Goal: Transaction & Acquisition: Book appointment/travel/reservation

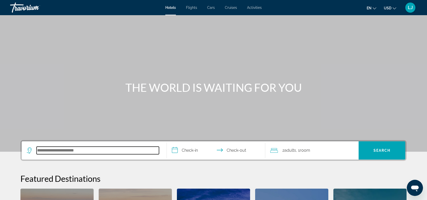
click at [94, 149] on input "Search hotel destination" at bounding box center [98, 150] width 122 height 8
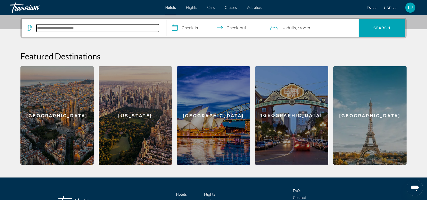
scroll to position [123, 0]
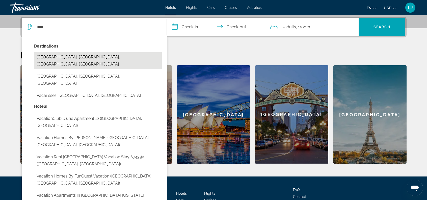
click at [63, 57] on button "[GEOGRAPHIC_DATA], [GEOGRAPHIC_DATA], [GEOGRAPHIC_DATA], [GEOGRAPHIC_DATA]" at bounding box center [98, 60] width 128 height 17
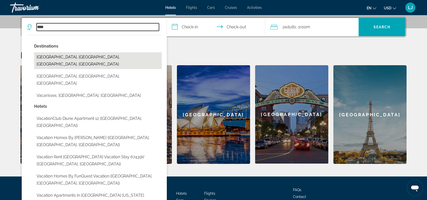
type input "**********"
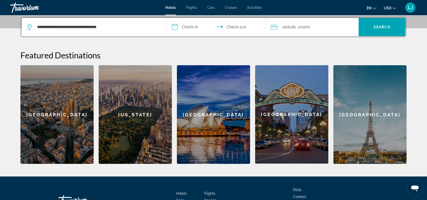
click at [192, 27] on input "**********" at bounding box center [217, 28] width 100 height 20
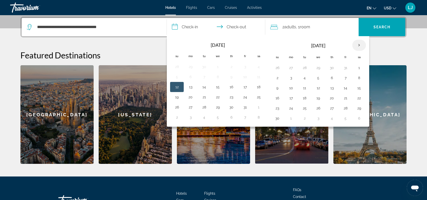
click at [358, 43] on th "Next month" at bounding box center [359, 45] width 14 height 11
click at [346, 89] on button "19" at bounding box center [346, 87] width 8 height 7
click at [244, 26] on input "**********" at bounding box center [217, 28] width 100 height 20
click at [275, 99] on button "21" at bounding box center [277, 97] width 8 height 7
type input "**********"
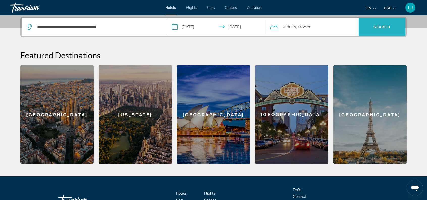
click at [375, 25] on span "Search" at bounding box center [382, 27] width 17 height 4
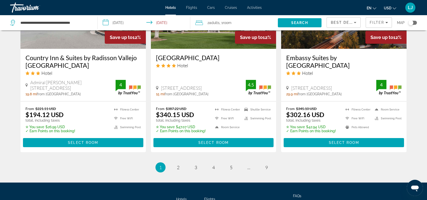
scroll to position [659, 0]
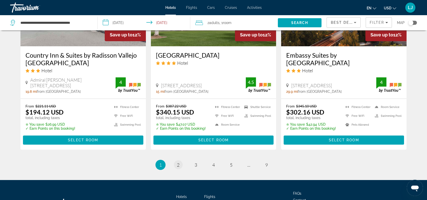
click at [179, 162] on span "2" at bounding box center [178, 165] width 3 height 6
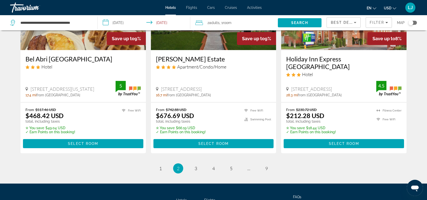
scroll to position [674, 0]
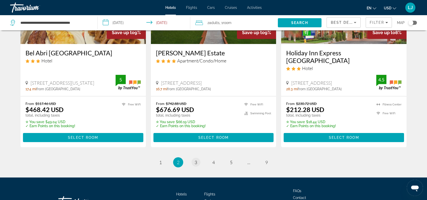
click at [198, 158] on link "page 3" at bounding box center [196, 162] width 9 height 9
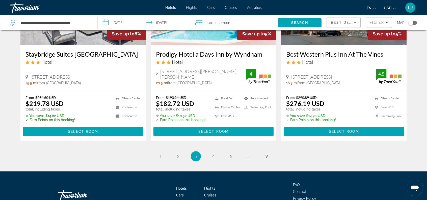
scroll to position [665, 0]
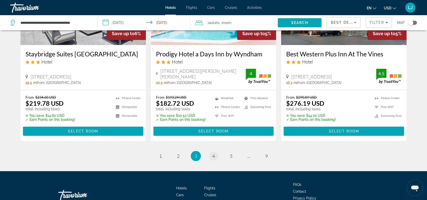
click at [216, 151] on link "page 4" at bounding box center [213, 155] width 9 height 9
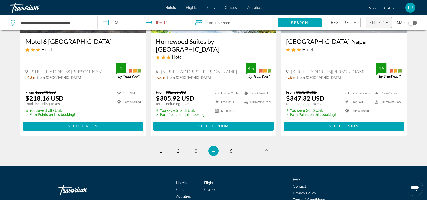
scroll to position [690, 0]
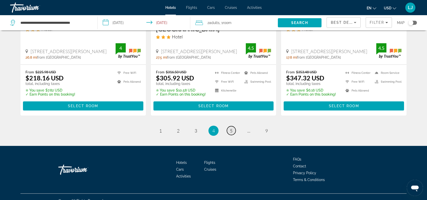
click at [233, 126] on link "page 5" at bounding box center [231, 130] width 9 height 9
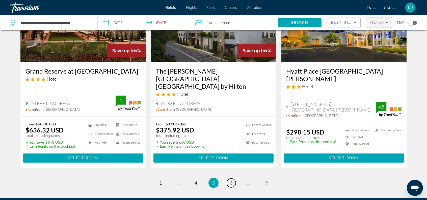
scroll to position [633, 0]
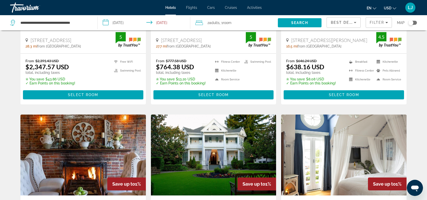
scroll to position [305, 0]
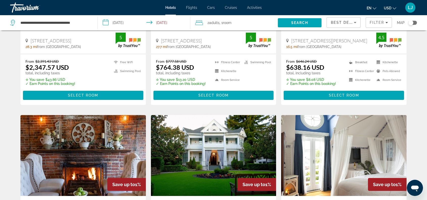
click at [423, 49] on div "Hotel Search Results - 108 places to spend your time Save up to 2% Carneros Res…" at bounding box center [213, 122] width 427 height 785
click at [424, 144] on div "Hotel Search Results - 108 places to spend your time Save up to 2% Carneros Res…" at bounding box center [213, 122] width 427 height 785
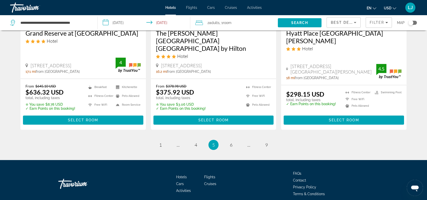
scroll to position [677, 0]
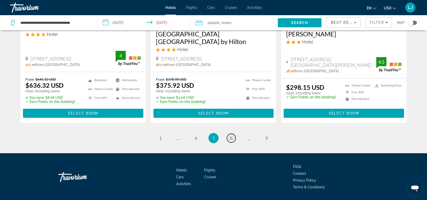
click at [231, 135] on span "6" at bounding box center [231, 138] width 3 height 6
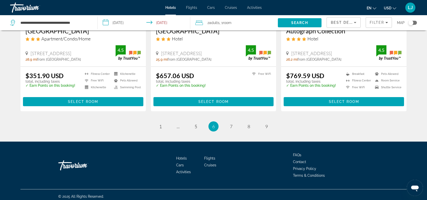
scroll to position [685, 0]
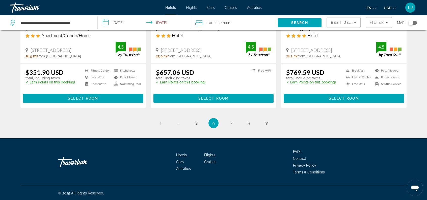
click at [236, 122] on li "page 7" at bounding box center [231, 123] width 10 height 10
click at [235, 124] on link "page 7" at bounding box center [231, 122] width 9 height 9
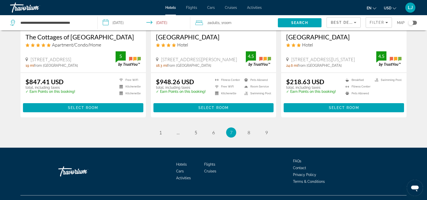
scroll to position [657, 0]
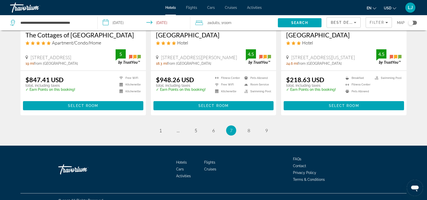
click at [248, 127] on span "8" at bounding box center [249, 130] width 3 height 6
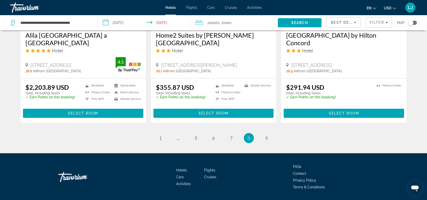
scroll to position [658, 0]
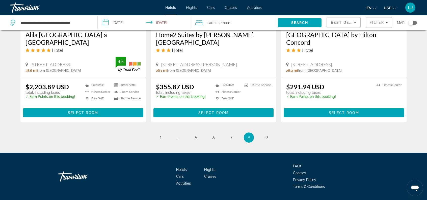
click at [387, 171] on div "Hotels Flights Cars Cruises Activities FAQs Contact Privacy Policy Terms & Cond…" at bounding box center [213, 175] width 386 height 47
click at [271, 133] on link "page 9" at bounding box center [266, 137] width 9 height 9
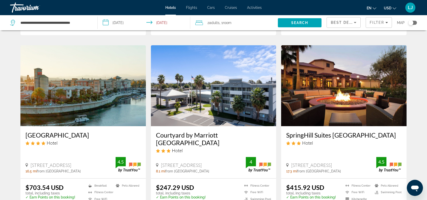
scroll to position [183, 0]
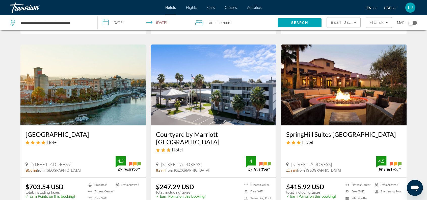
click at [389, 173] on div "SpringHill Suites [GEOGRAPHIC_DATA] Hotel [STREET_ADDRESS] mi from [GEOGRAPHIC_…" at bounding box center [343, 151] width 125 height 52
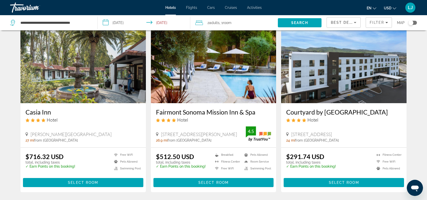
scroll to position [0, 0]
